Goal: Task Accomplishment & Management: Complete application form

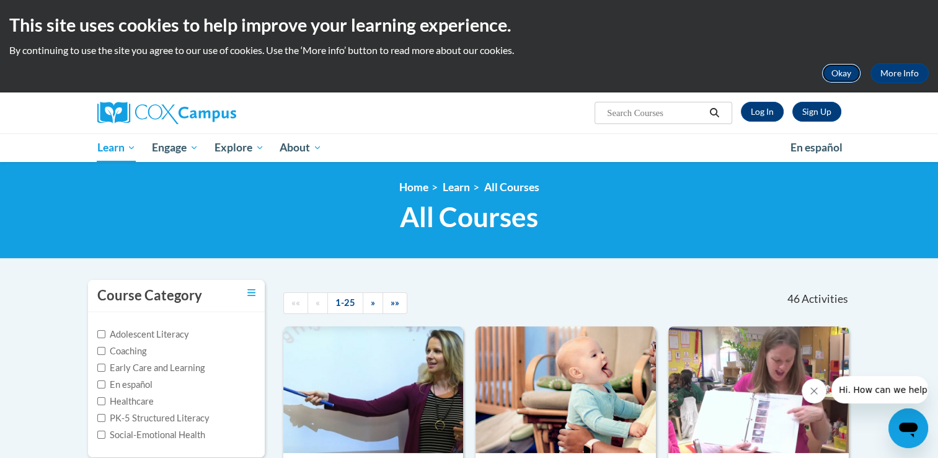
click at [838, 71] on button "Okay" at bounding box center [842, 73] width 40 height 20
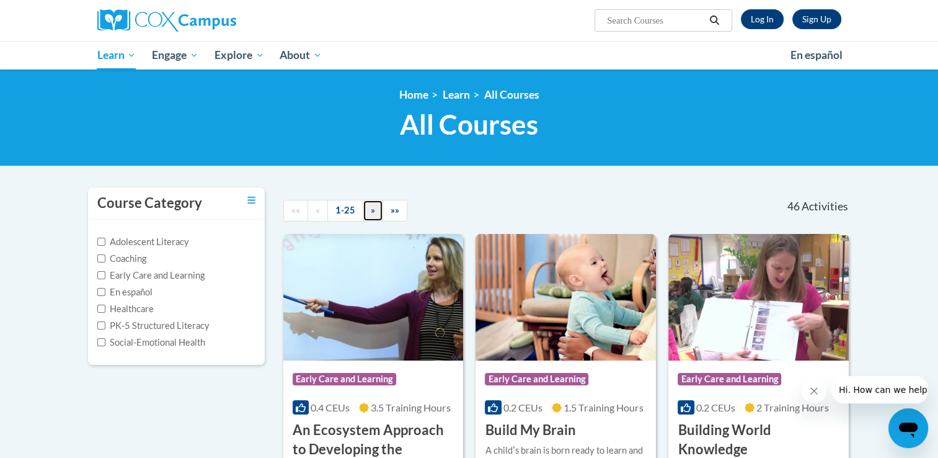
click at [371, 213] on span "»" at bounding box center [373, 210] width 4 height 11
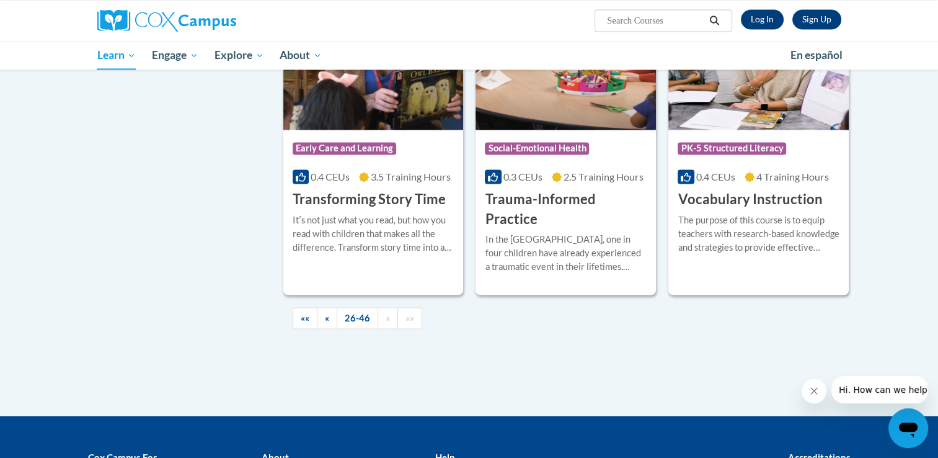
scroll to position [2145, 0]
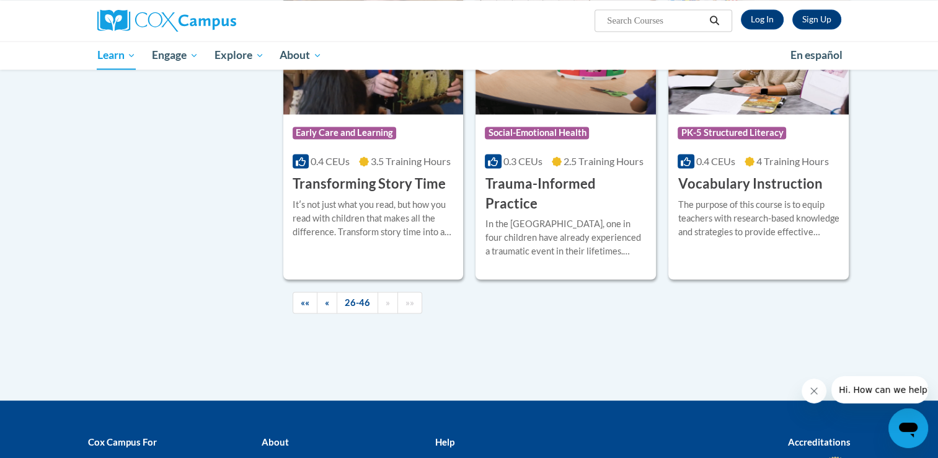
drag, startPoint x: 940, startPoint y: 76, endPoint x: 9, endPoint y: 9, distance: 933.9
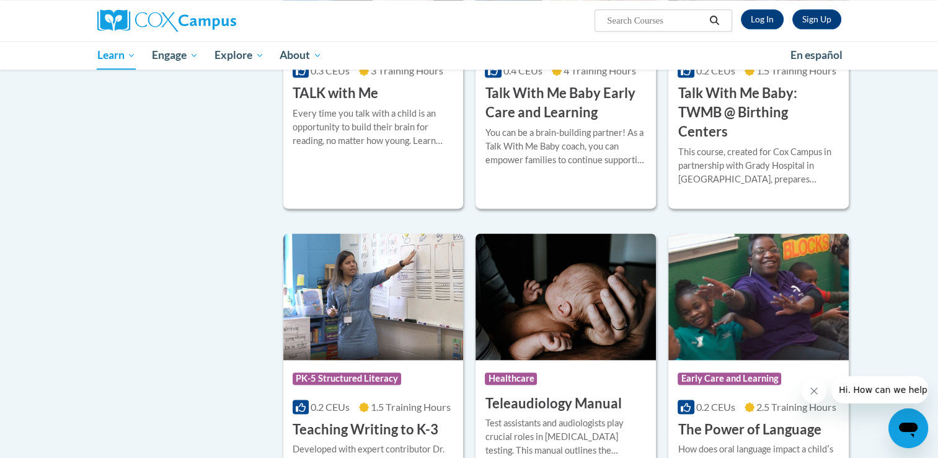
scroll to position [1605, 0]
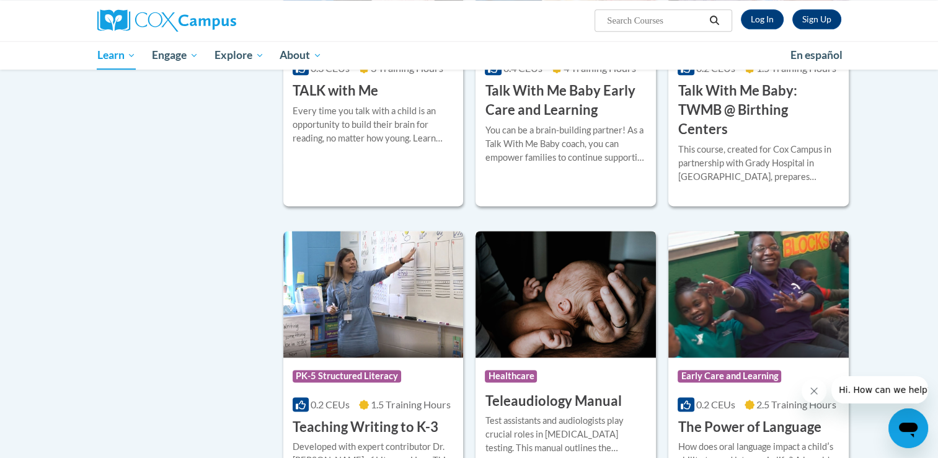
click at [511, 370] on span "Healthcare" at bounding box center [511, 376] width 52 height 12
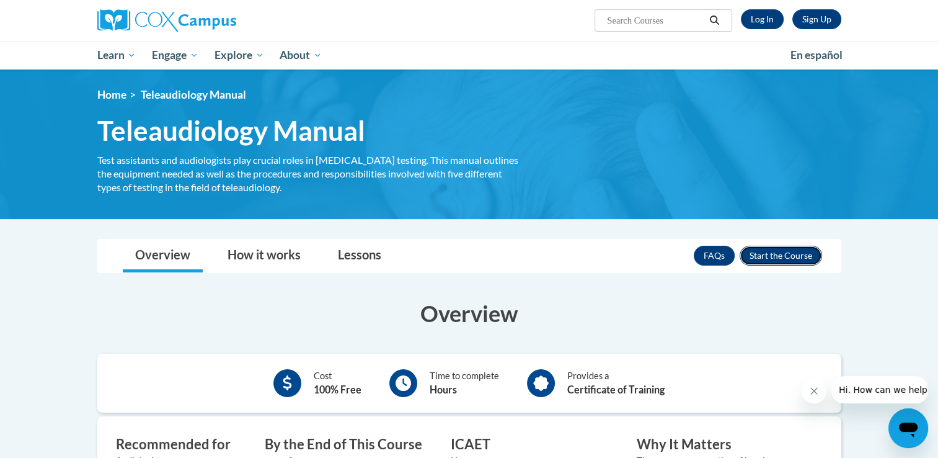
click at [790, 257] on button "Enroll" at bounding box center [781, 256] width 82 height 20
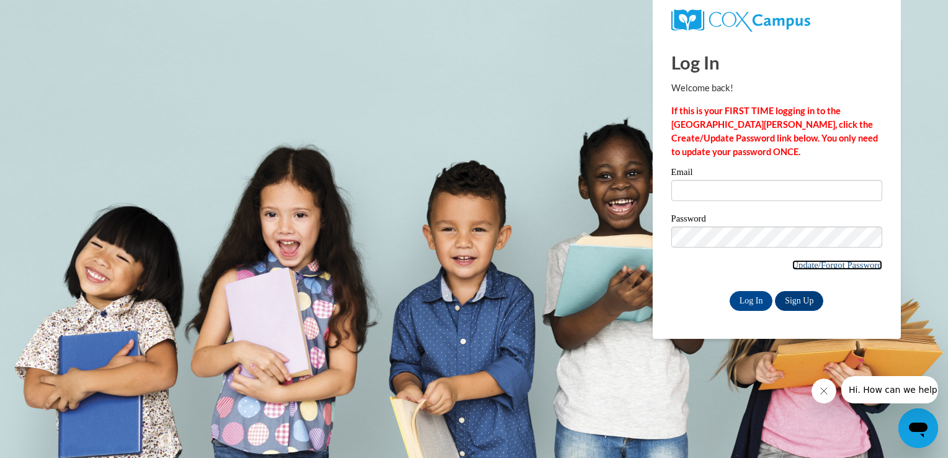
click at [823, 262] on link "Update/Forgot Password" at bounding box center [837, 265] width 90 height 10
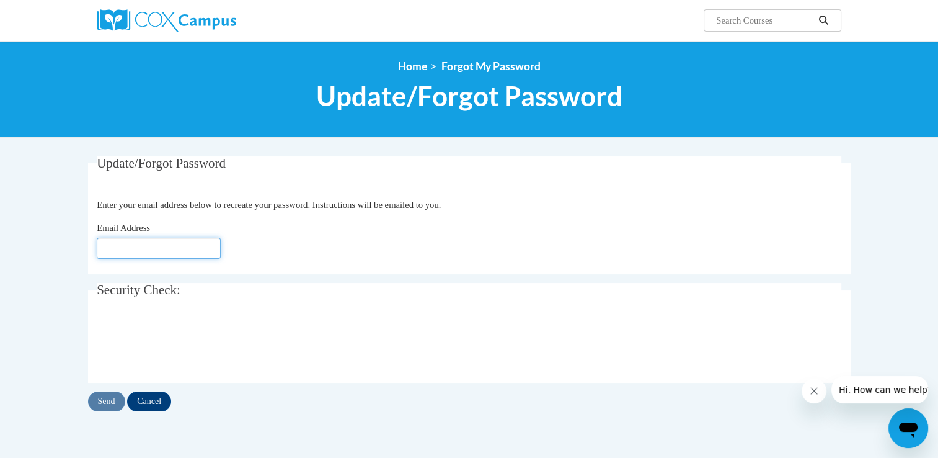
click at [165, 242] on input "Email Address" at bounding box center [159, 248] width 124 height 21
type input "[EMAIL_ADDRESS][DOMAIN_NAME]"
click at [110, 404] on input "Send" at bounding box center [106, 401] width 37 height 20
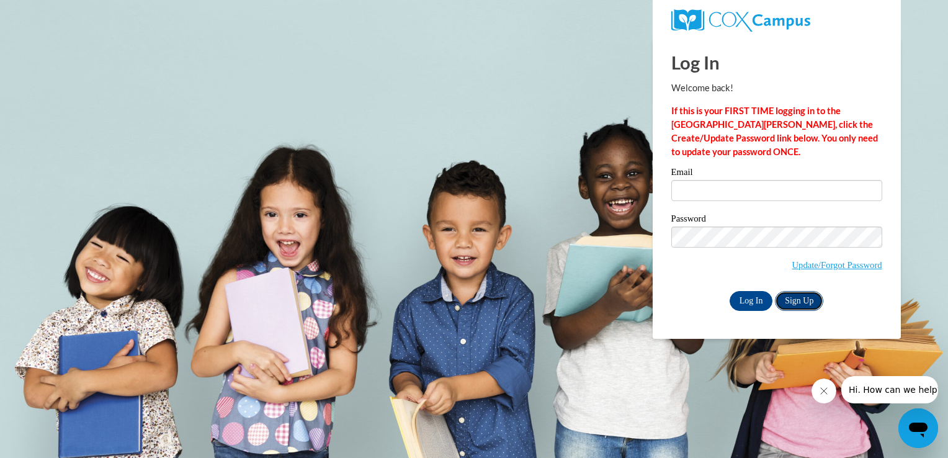
click at [799, 304] on link "Sign Up" at bounding box center [799, 301] width 48 height 20
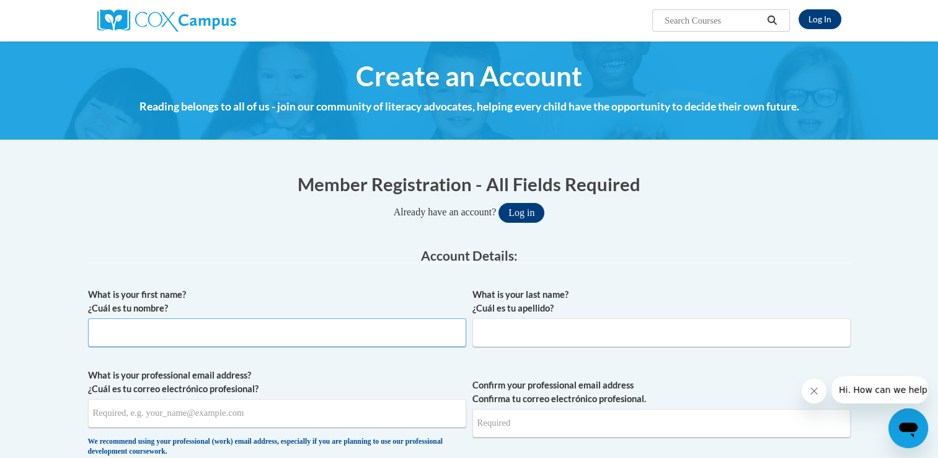
click at [253, 323] on input "What is your first name? ¿Cuál es tu nombre?" at bounding box center [277, 332] width 378 height 29
type input "r"
type input "[PERSON_NAME]"
click at [128, 413] on input "What is your professional email address? ¿Cuál es tu correo electrónico profesi…" at bounding box center [277, 413] width 378 height 29
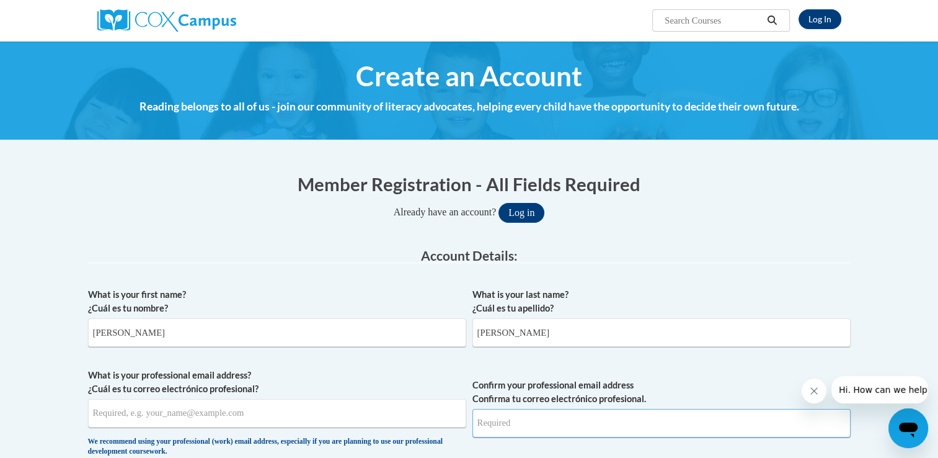
click at [531, 428] on input "Confirm your professional email address Confirma tu correo electrónico profesio…" at bounding box center [662, 423] width 378 height 29
type input "[EMAIL_ADDRESS][DOMAIN_NAME]"
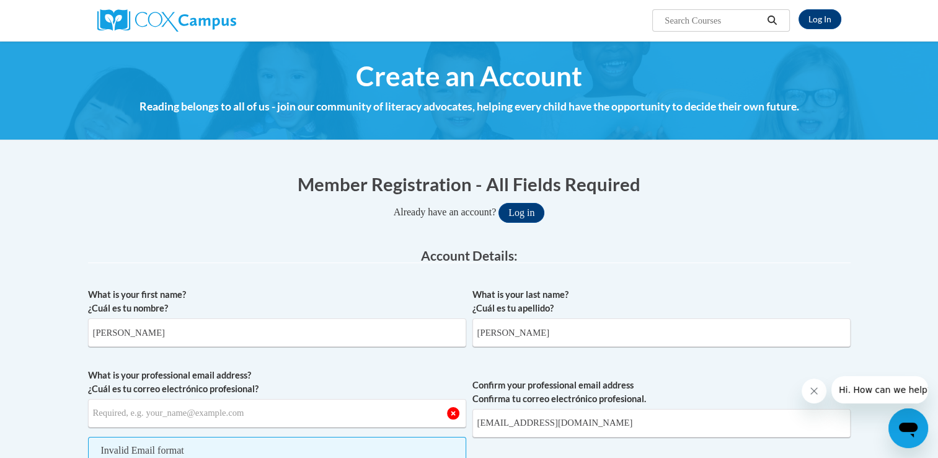
type input "[EMAIL_ADDRESS][DOMAIN_NAME]"
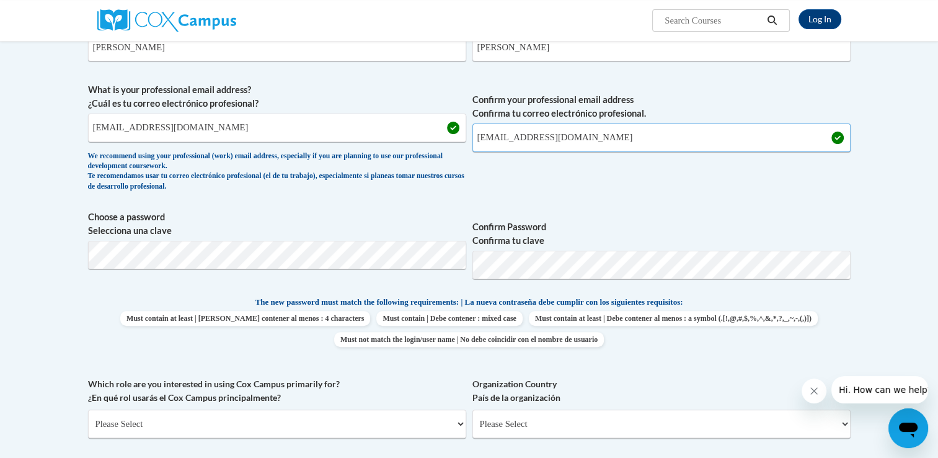
scroll to position [287, 0]
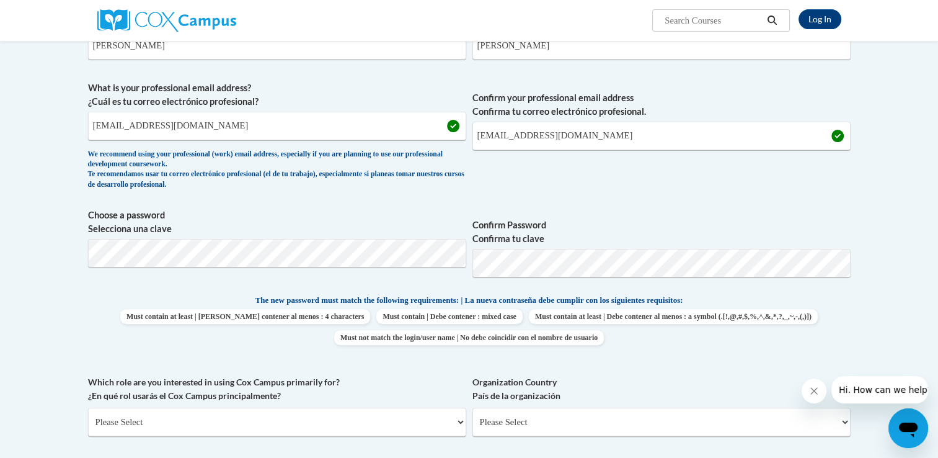
click at [824, 334] on span "Must contain at least | Debe contener al menos : 4 characters Must contain | De…" at bounding box center [469, 327] width 763 height 36
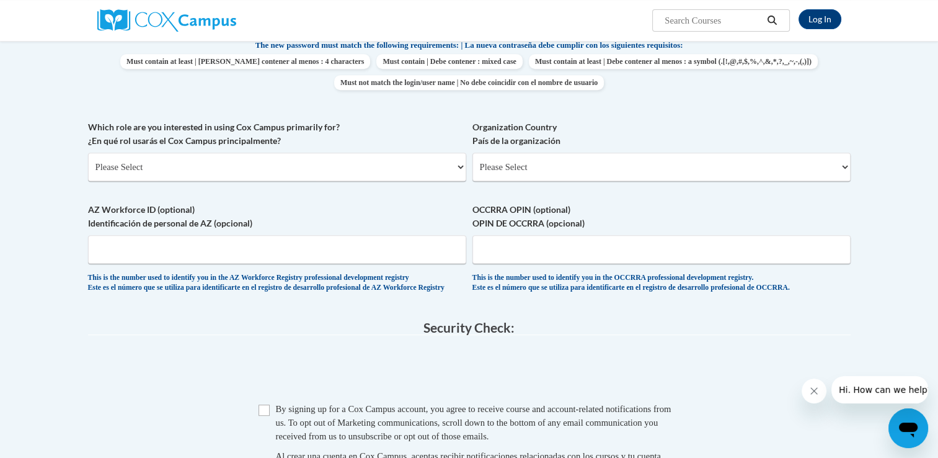
scroll to position [538, 0]
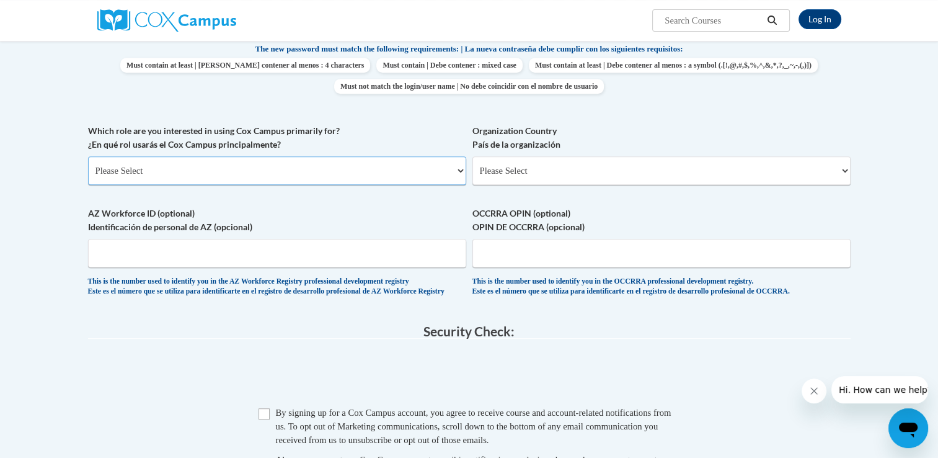
click at [461, 179] on select "Please Select College/University | Colegio/Universidad Community/Nonprofit Part…" at bounding box center [277, 170] width 378 height 29
select select "dc7172d6-9229-4d8e-ba4e-8a66fb6d7019"
click at [88, 156] on select "Please Select College/University | Colegio/Universidad Community/Nonprofit Part…" at bounding box center [277, 170] width 378 height 29
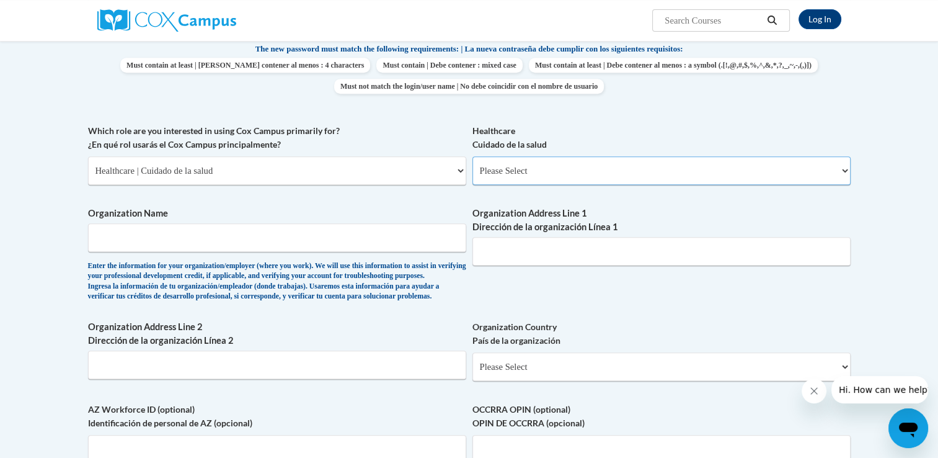
click at [846, 172] on select "Please Select Clinical Education | Educación clinica Executive Leadership | Líd…" at bounding box center [662, 170] width 378 height 29
select select "ccd7fcba-4f64-4503-be16-46a6ee56d6d5"
click at [473, 156] on select "Please Select Clinical Education | Educación clinica Executive Leadership | Líd…" at bounding box center [662, 170] width 378 height 29
click at [460, 170] on select "Please Select College/University | Colegio/Universidad Community/Nonprofit Part…" at bounding box center [277, 170] width 378 height 29
click at [529, 73] on span "Must contain at least | Debe contener al menos : a symbol (.[!,@,#,$,%,^,&,*,?,…" at bounding box center [673, 65] width 289 height 15
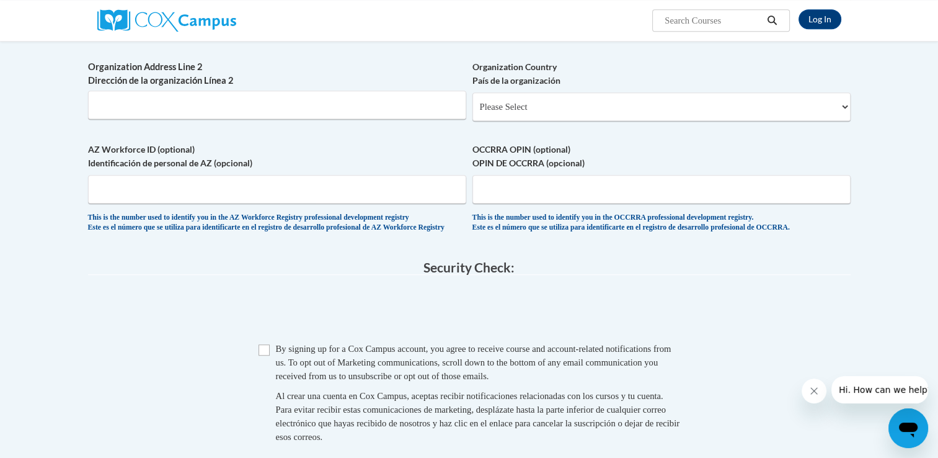
scroll to position [825, 0]
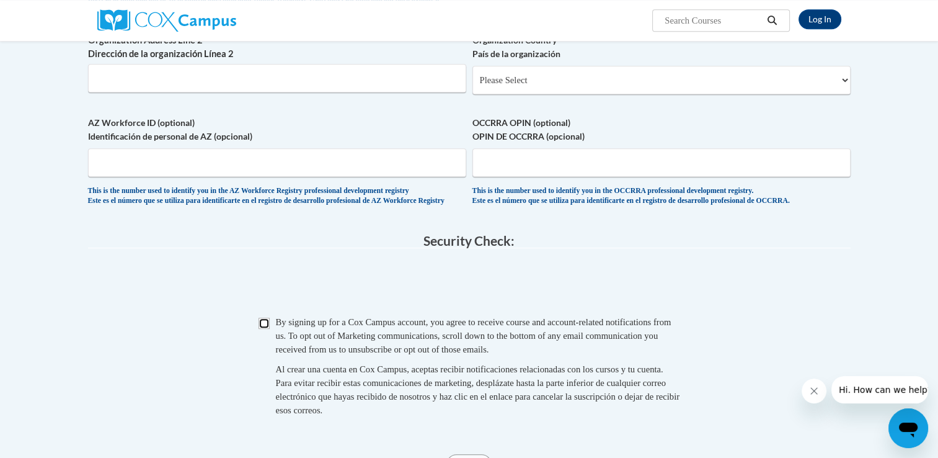
click at [264, 329] on input "Checkbox" at bounding box center [264, 323] width 11 height 11
checkbox input "true"
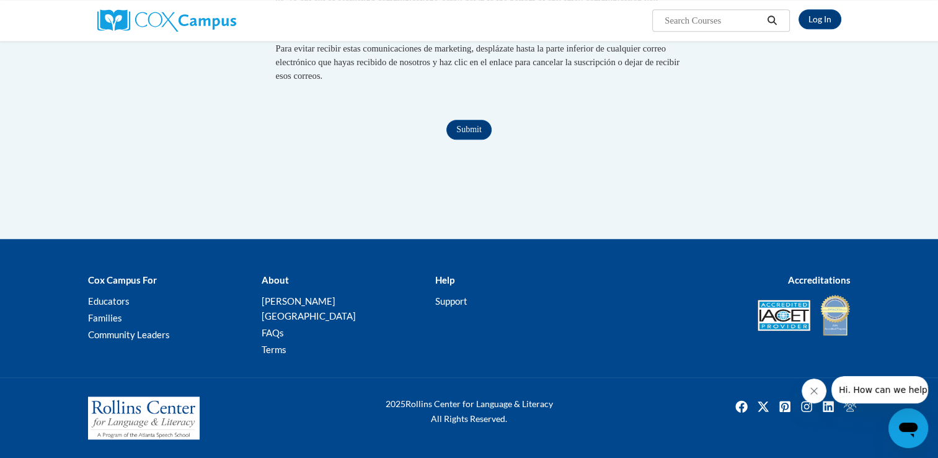
scroll to position [905, 0]
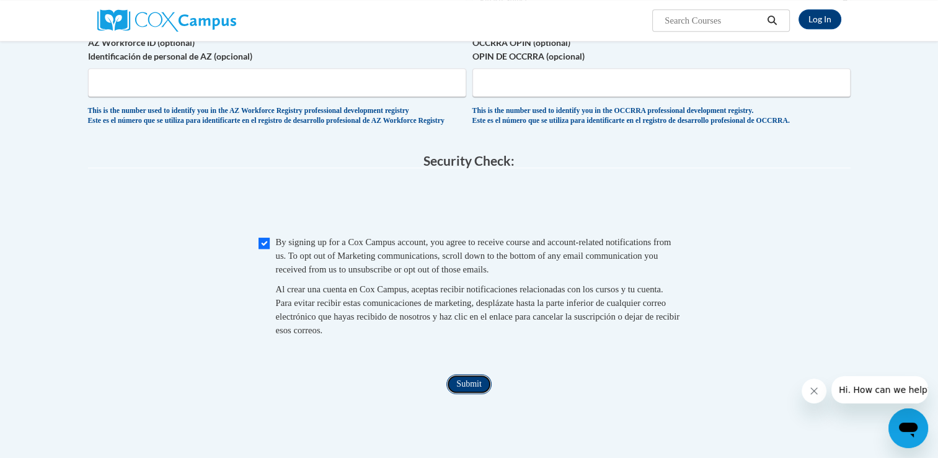
click at [474, 394] on input "Submit" at bounding box center [469, 384] width 45 height 20
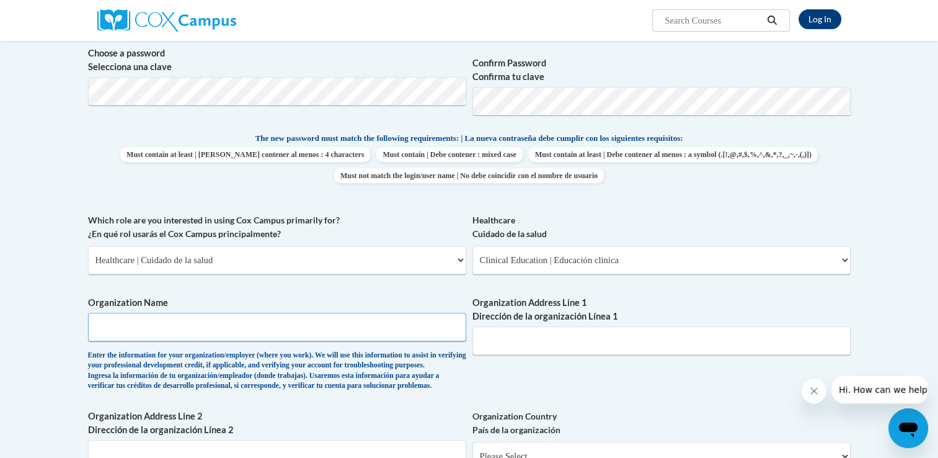
scroll to position [451, 0]
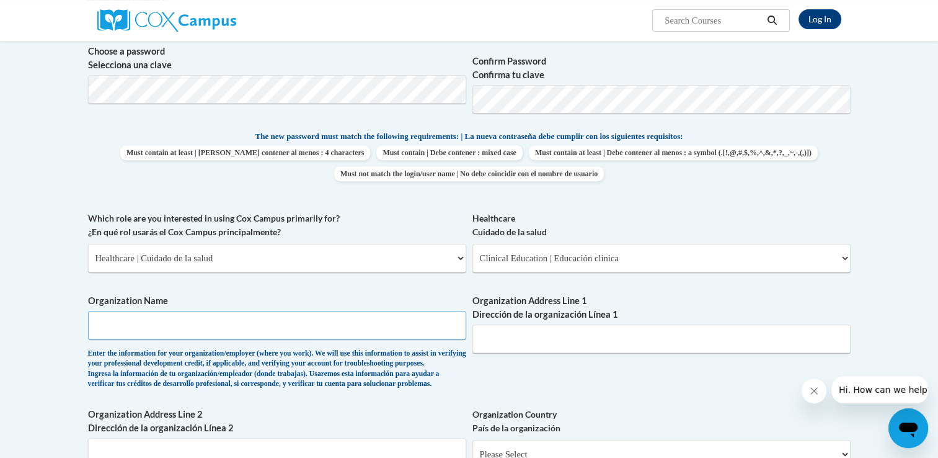
click at [131, 321] on input "Organization Name" at bounding box center [277, 325] width 378 height 29
click at [131, 321] on input "Terii" at bounding box center [277, 325] width 378 height 29
type input "[PERSON_NAME]"
click at [131, 321] on input "[PERSON_NAME]" at bounding box center [277, 325] width 378 height 29
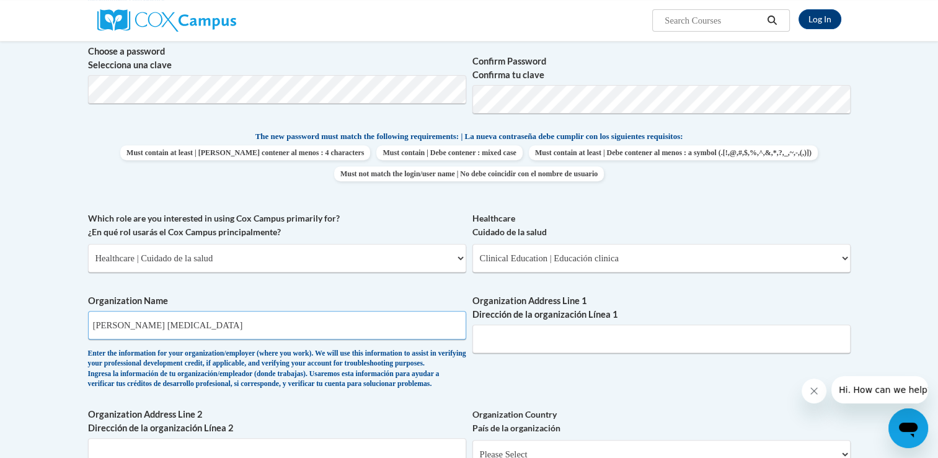
type input "Parkman Audiology"
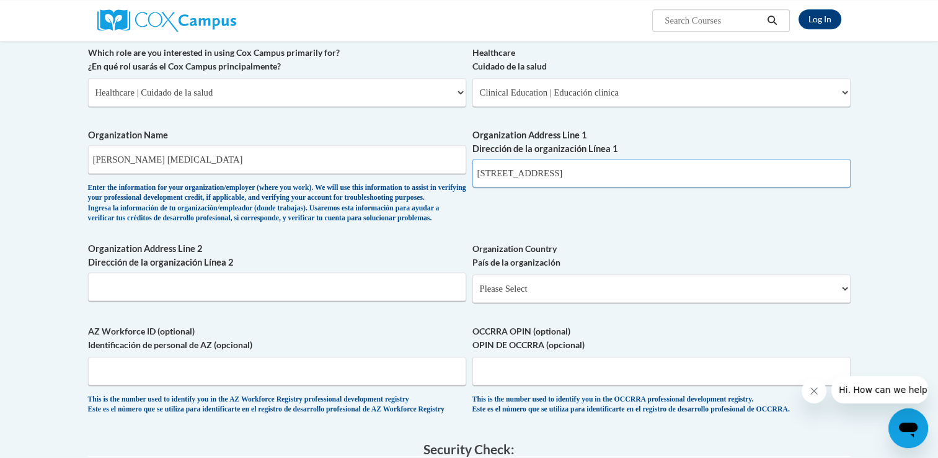
scroll to position [615, 0]
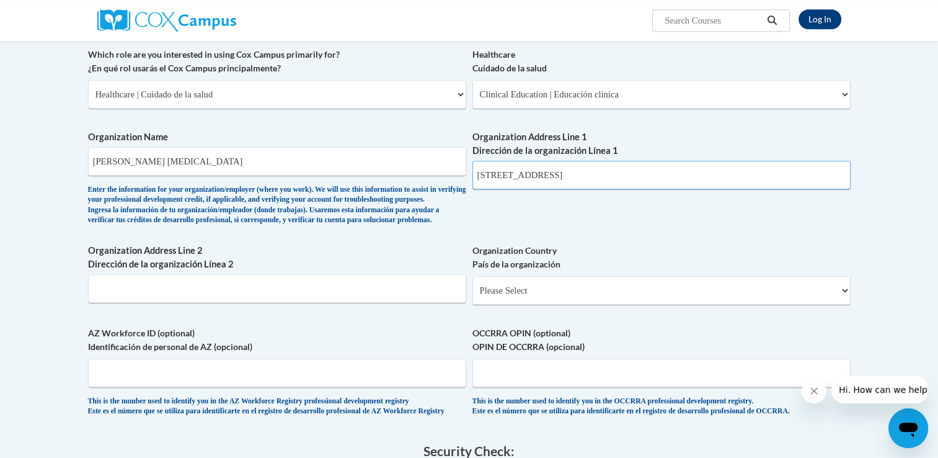
type input "[STREET_ADDRESS]"
click at [109, 303] on input "Organization Address Line 2 Dirección de la organización Línea 2" at bounding box center [277, 288] width 378 height 29
type input "Lilburn"
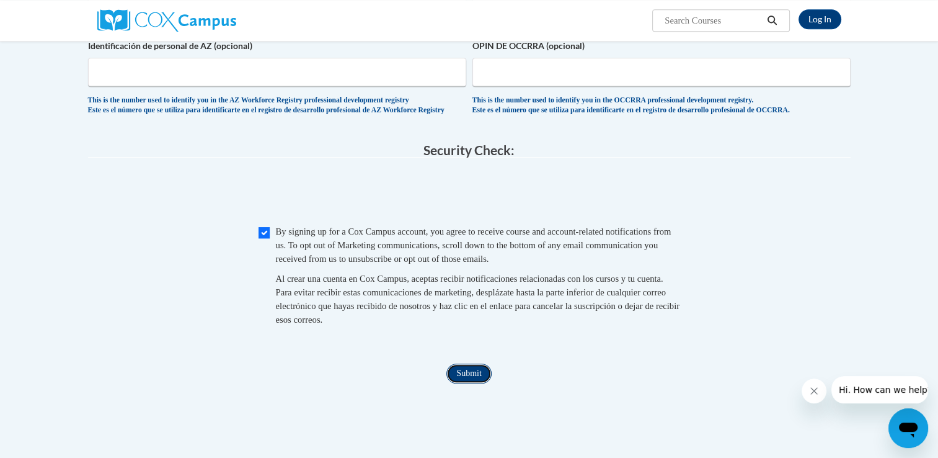
click at [466, 383] on input "Submit" at bounding box center [469, 373] width 45 height 20
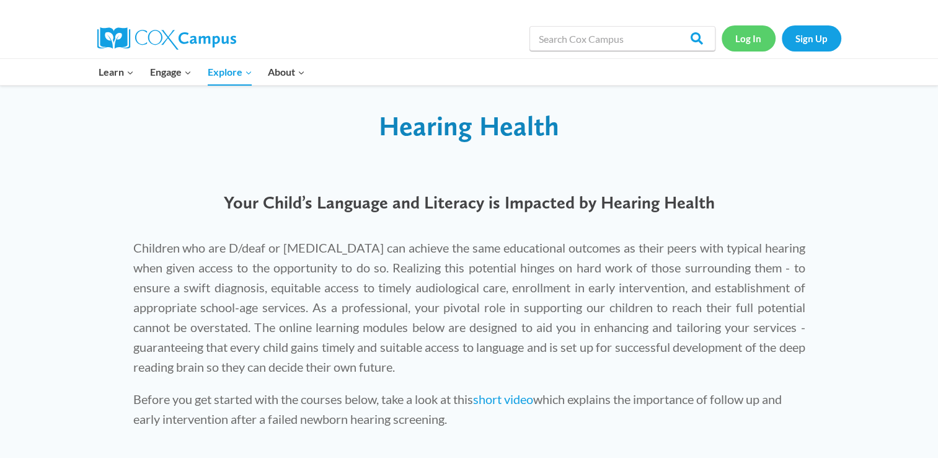
click at [749, 43] on link "Log In" at bounding box center [749, 37] width 54 height 25
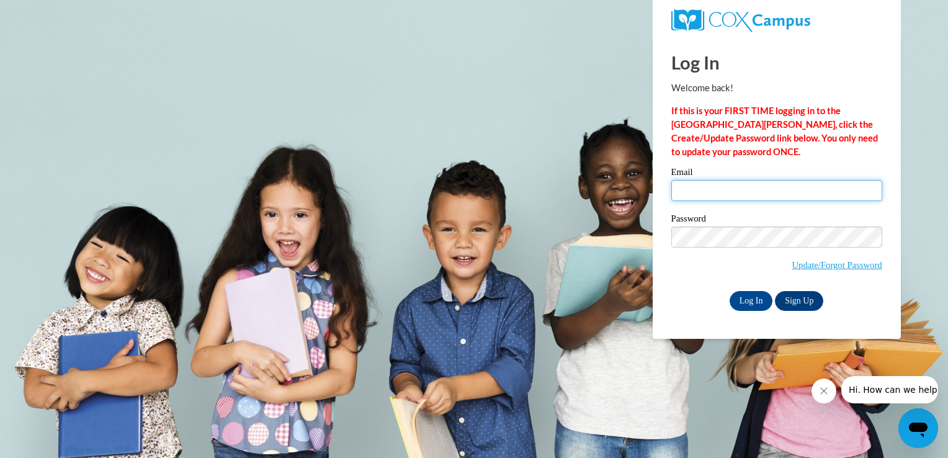
click at [708, 192] on input "Email" at bounding box center [776, 190] width 211 height 21
type input "[EMAIL_ADDRESS][DOMAIN_NAME]"
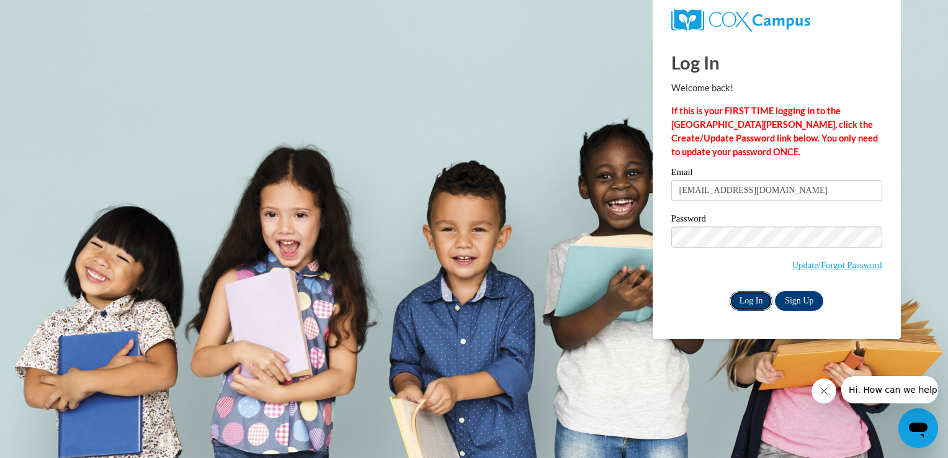
click at [750, 306] on input "Log In" at bounding box center [750, 301] width 43 height 20
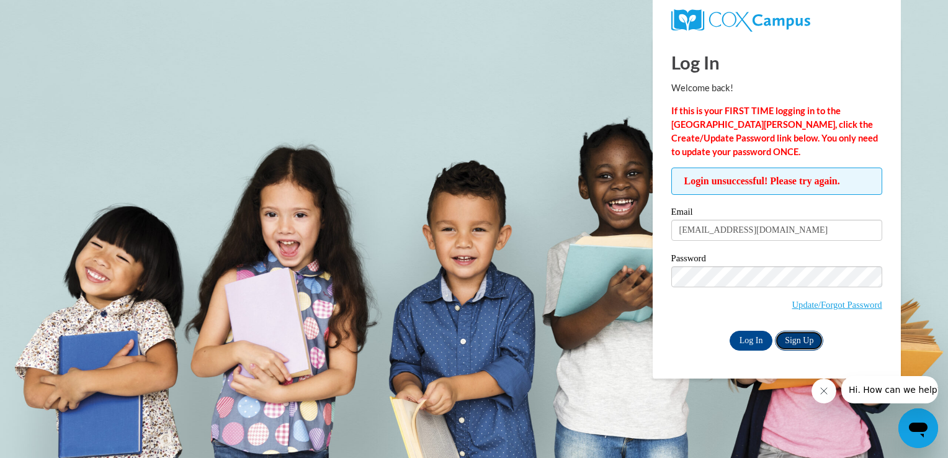
click at [806, 340] on link "Sign Up" at bounding box center [799, 341] width 48 height 20
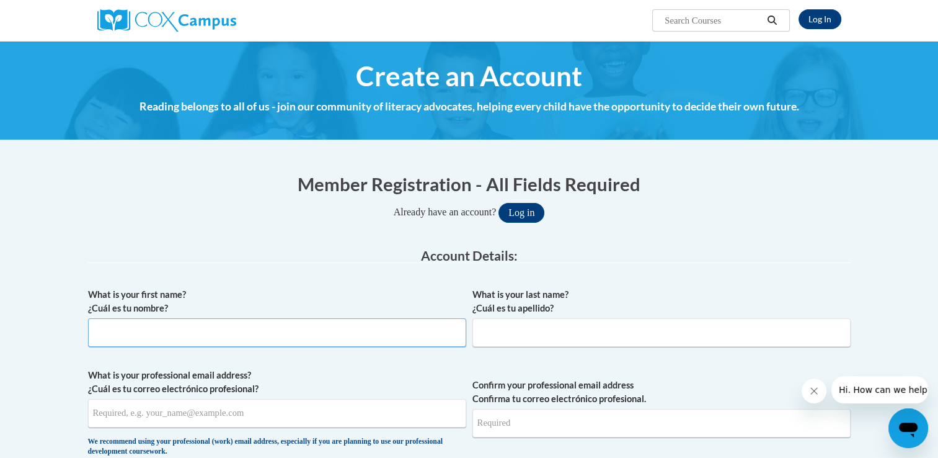
click at [225, 334] on input "What is your first name? ¿Cuál es tu nombre?" at bounding box center [277, 332] width 378 height 29
type input "[PERSON_NAME]"
type input "[EMAIL_ADDRESS][DOMAIN_NAME]"
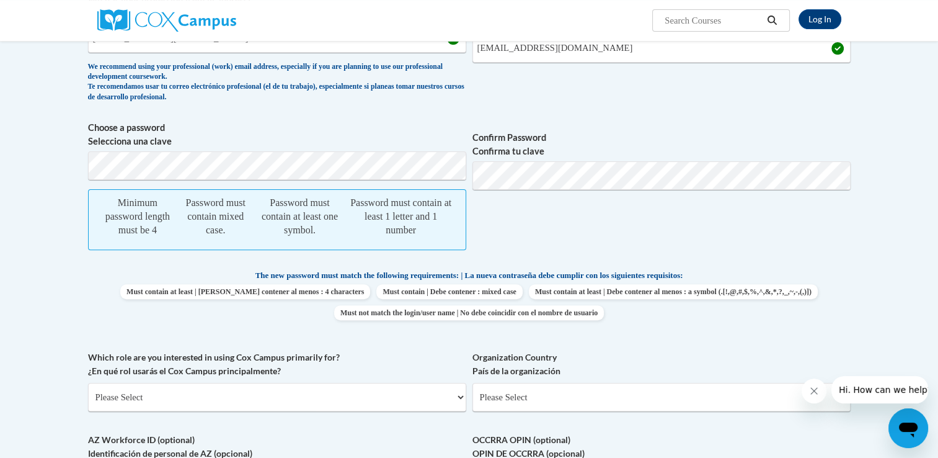
scroll to position [380, 0]
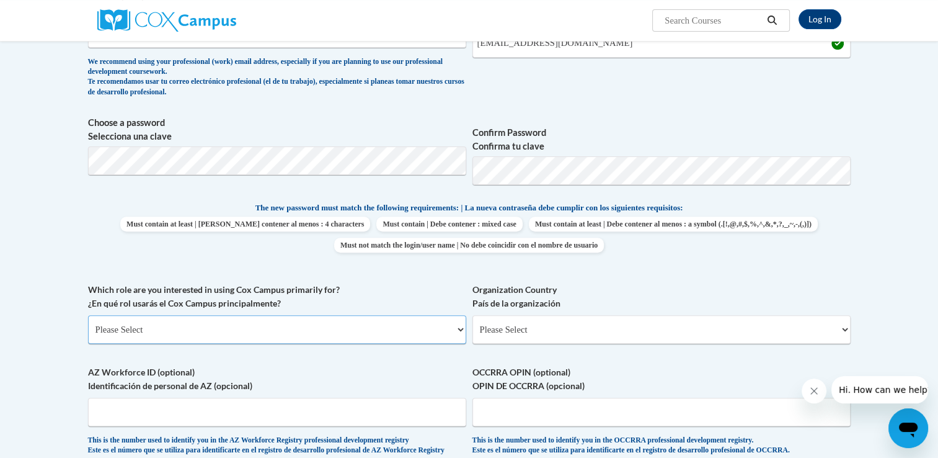
drag, startPoint x: 225, startPoint y: 322, endPoint x: 175, endPoint y: 331, distance: 50.3
drag, startPoint x: 175, startPoint y: 331, endPoint x: 107, endPoint y: 332, distance: 67.6
click at [107, 332] on select "Please Select College/University | Colegio/Universidad Community/Nonprofit Part…" at bounding box center [277, 329] width 378 height 29
select select "dc7172d6-9229-4d8e-ba4e-8a66fb6d7019"
click at [88, 315] on select "Please Select College/University | Colegio/Universidad Community/Nonprofit Part…" at bounding box center [277, 329] width 378 height 29
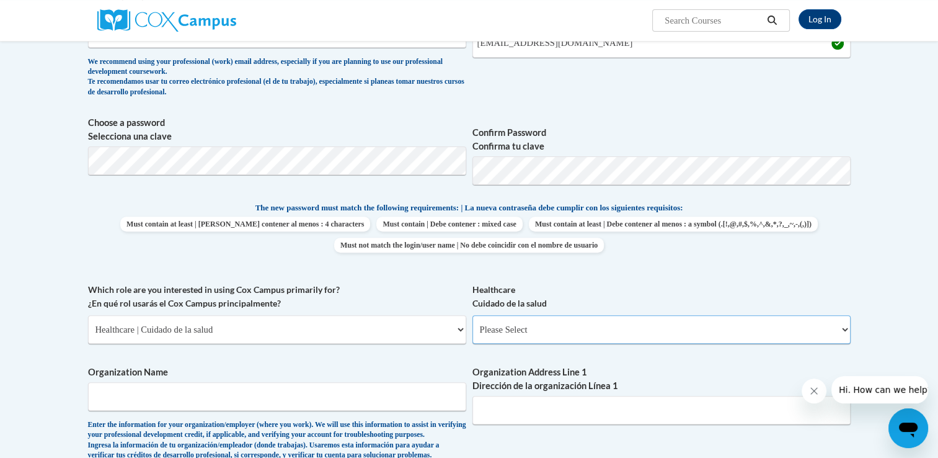
click at [843, 329] on select "Please Select Clinical Education | Educación clinica Executive Leadership | Líd…" at bounding box center [662, 329] width 378 height 29
select select "ccd7fcba-4f64-4503-be16-46a6ee56d6d5"
click at [473, 315] on select "Please Select Clinical Education | Educación clinica Executive Leadership | Líd…" at bounding box center [662, 329] width 378 height 29
click at [181, 404] on input "Organization Name" at bounding box center [277, 396] width 378 height 29
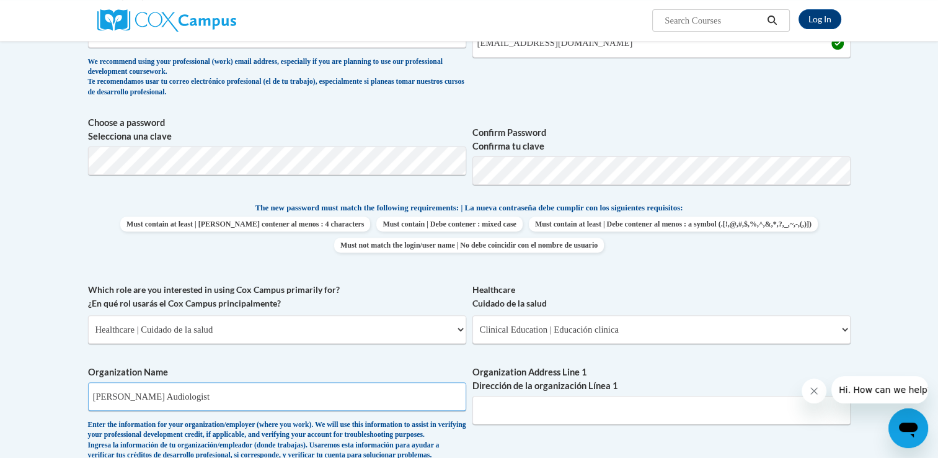
type input "[PERSON_NAME] Audiologist"
click at [502, 404] on input "Organization Address Line 1 Dirección de la organización Línea 1" at bounding box center [662, 410] width 378 height 29
type input "[STREET_ADDRESS]"
type input "Lilburn"
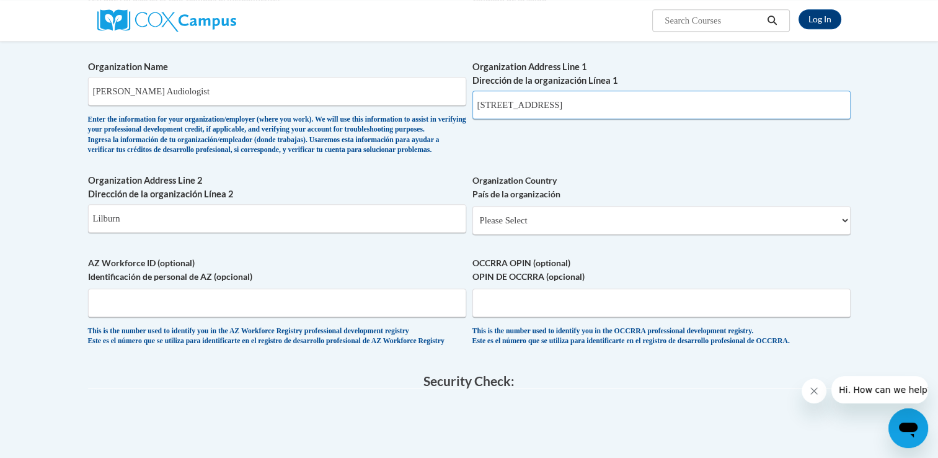
scroll to position [683, 0]
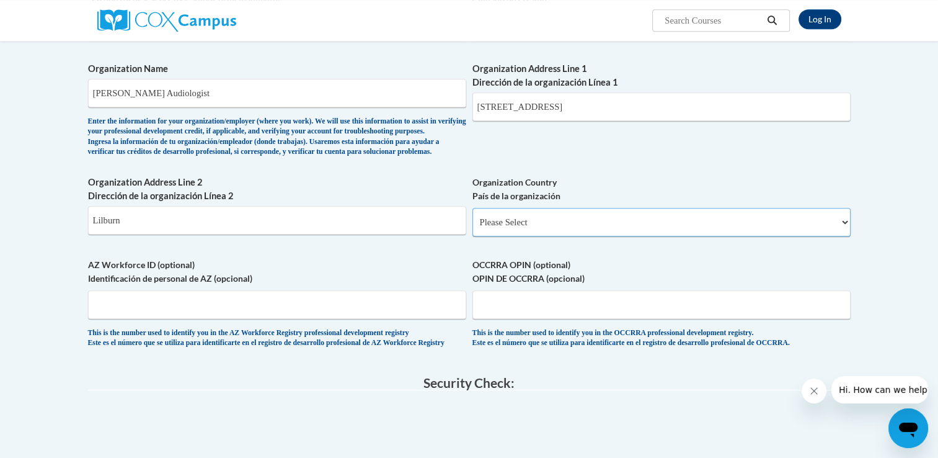
click at [844, 236] on select "Please Select [GEOGRAPHIC_DATA] | [GEOGRAPHIC_DATA] Outside of [GEOGRAPHIC_DATA…" at bounding box center [662, 222] width 378 height 29
select select "ad49bcad-a171-4b2e-b99c-48b446064914"
click at [473, 228] on select "Please Select [GEOGRAPHIC_DATA] | [GEOGRAPHIC_DATA] Outside of [GEOGRAPHIC_DATA…" at bounding box center [662, 222] width 378 height 29
select select
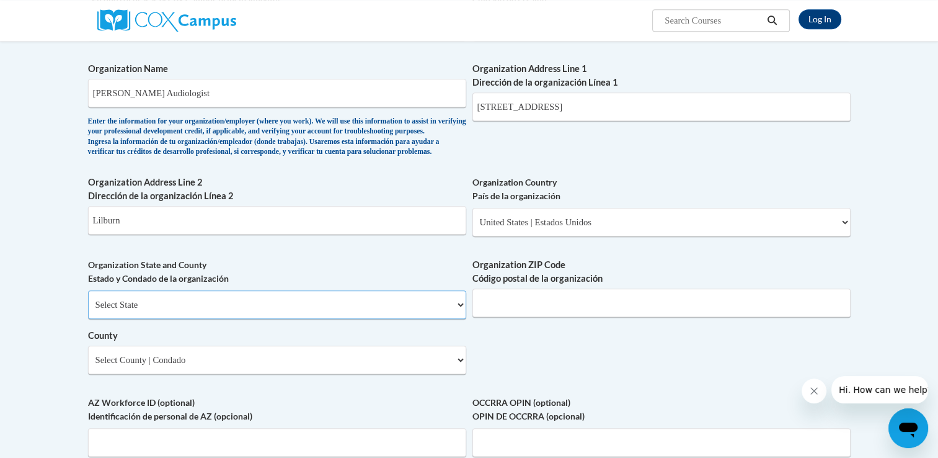
click at [256, 319] on select "Select State [US_STATE] [US_STATE] [US_STATE] [US_STATE] [US_STATE] [US_STATE] …" at bounding box center [277, 304] width 378 height 29
select select "[US_STATE]"
click at [88, 310] on select "Select State [US_STATE] [US_STATE] [US_STATE] [US_STATE] [US_STATE] [US_STATE] …" at bounding box center [277, 304] width 378 height 29
click at [456, 374] on select "Select County Appling Atkinson Bacon Baker Baldwin Banks Barrow Bartow Ben Hill…" at bounding box center [277, 359] width 378 height 29
select select "Gwinnett"
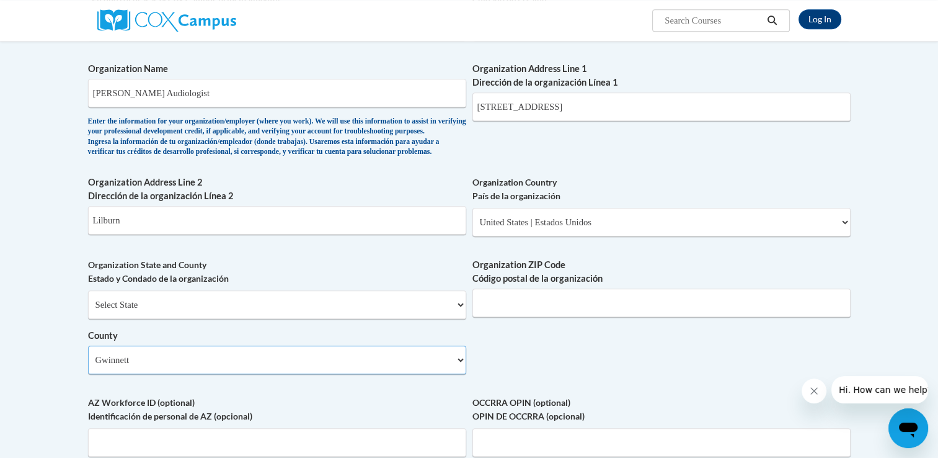
click at [88, 365] on select "Select County Appling Atkinson Bacon Baker Baldwin Banks Barrow Bartow Ben Hill…" at bounding box center [277, 359] width 378 height 29
click at [847, 236] on select "Please Select United States | Estados Unidos Outside of the United States | Fue…" at bounding box center [662, 222] width 378 height 29
click at [855, 195] on div "Member Registration - All Fields Required Already have an account? Log in Prefe…" at bounding box center [469, 127] width 781 height 1302
click at [647, 317] on input "Organization ZIP Code Código postal de la organización" at bounding box center [662, 302] width 378 height 29
type input "30047"
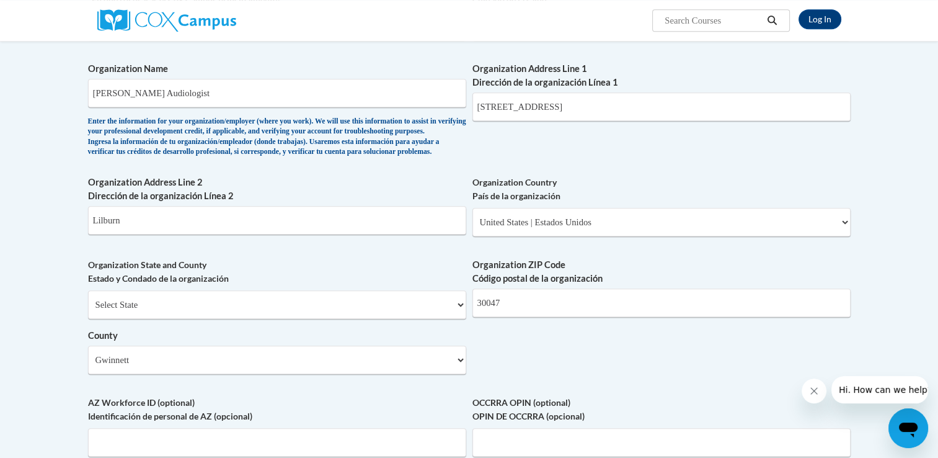
drag, startPoint x: 947, startPoint y: 254, endPoint x: 917, endPoint y: 81, distance: 175.6
click at [917, 81] on body "Log In Search Search... Create an Account Reading belongs to all of us - join o…" at bounding box center [469, 194] width 938 height 1755
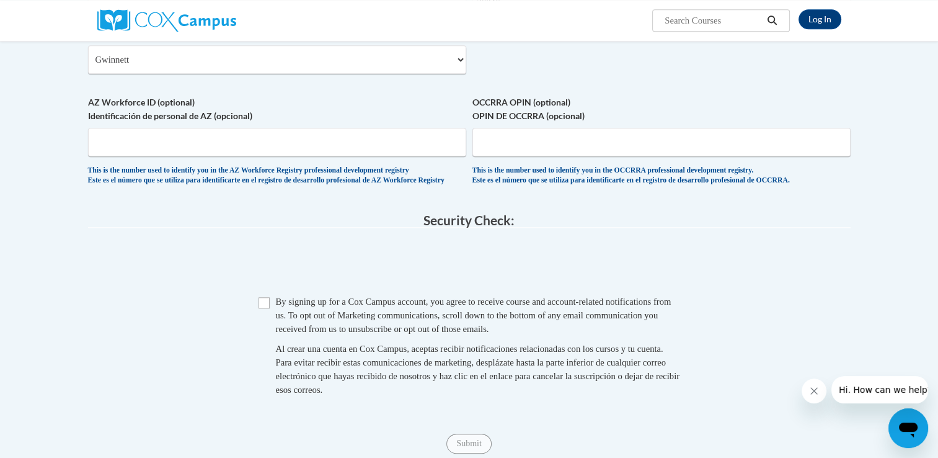
scroll to position [991, 0]
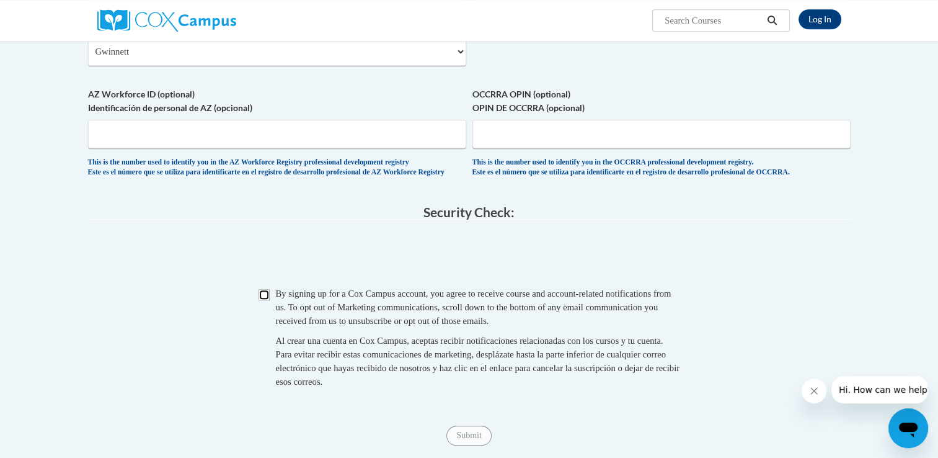
click at [267, 300] on input "Checkbox" at bounding box center [264, 294] width 11 height 11
checkbox input "true"
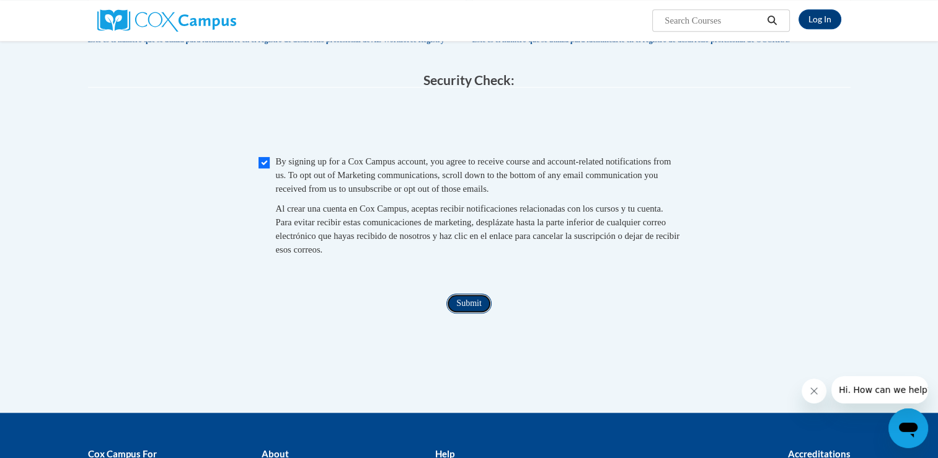
click at [462, 313] on input "Submit" at bounding box center [469, 303] width 45 height 20
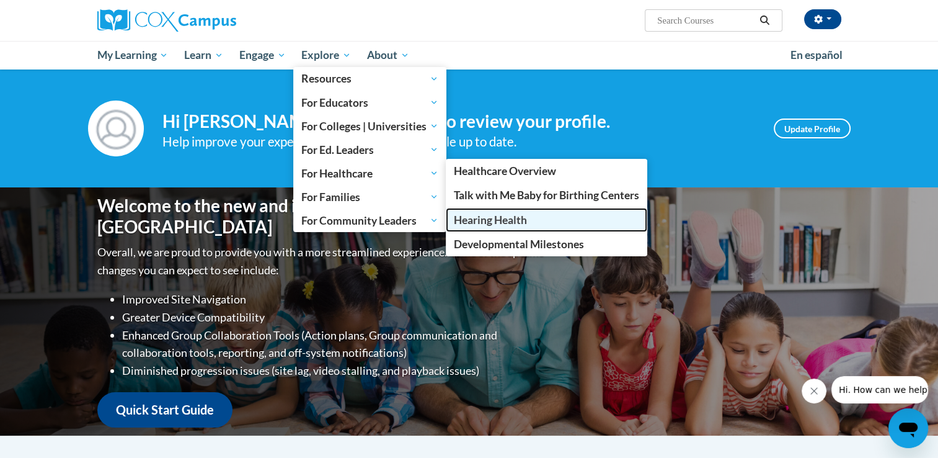
click at [501, 217] on span "Hearing Health" at bounding box center [490, 219] width 73 height 13
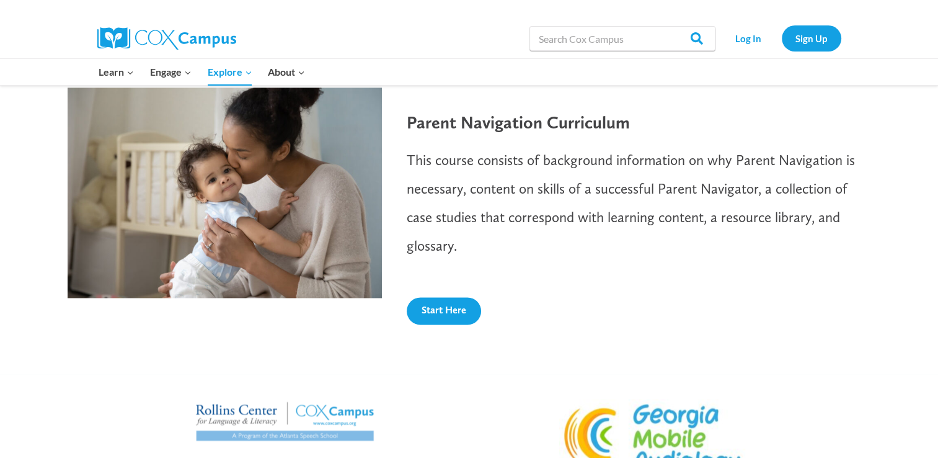
scroll to position [1736, 0]
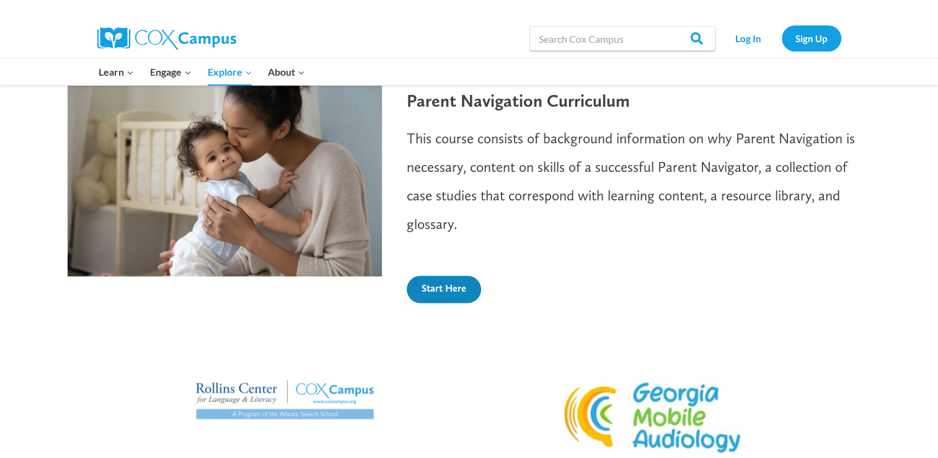
click at [442, 296] on link "Start Here" at bounding box center [444, 288] width 74 height 27
